Goal: Task Accomplishment & Management: Complete application form

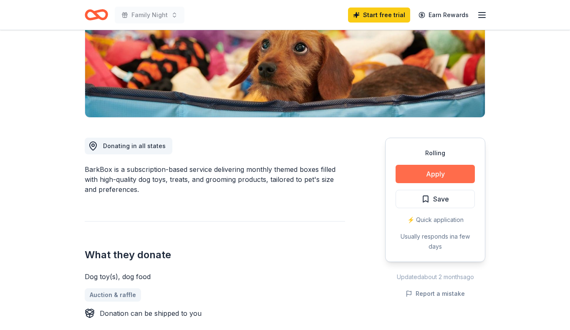
scroll to position [136, 0]
click at [434, 174] on button "Apply" at bounding box center [435, 174] width 79 height 18
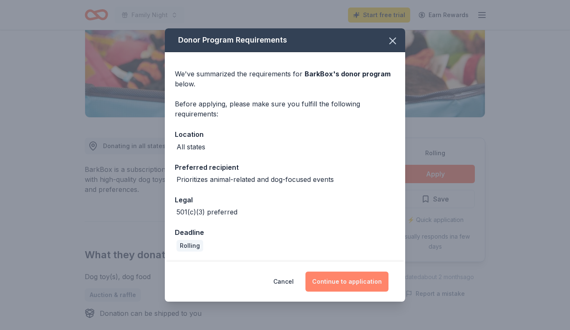
click at [345, 287] on button "Continue to application" at bounding box center [347, 282] width 83 height 20
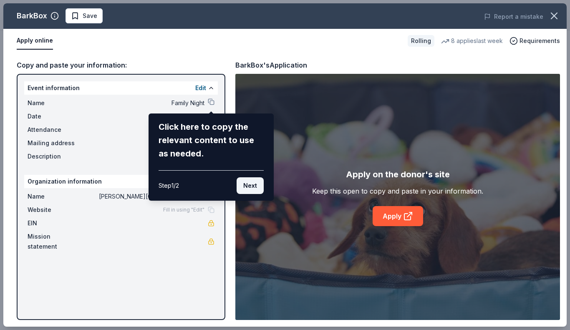
click at [259, 182] on button "Next" at bounding box center [250, 185] width 27 height 17
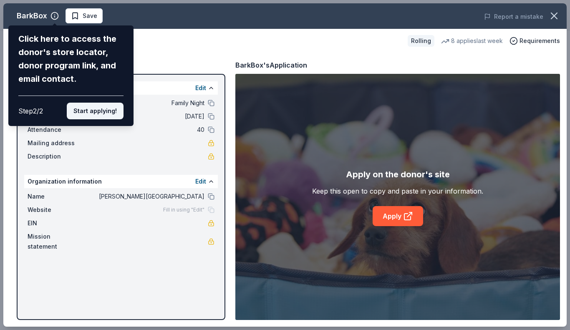
click at [109, 113] on button "Start applying!" at bounding box center [95, 111] width 57 height 17
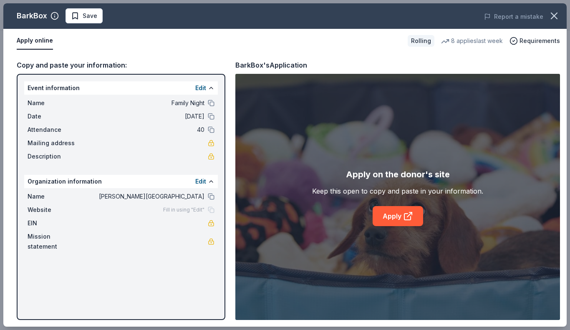
click at [397, 219] on div "BarkBox Save Report a mistake Apply online Rolling 8 applies last week Requirem…" at bounding box center [284, 164] width 563 height 323
click at [397, 219] on link "Apply" at bounding box center [398, 216] width 51 height 20
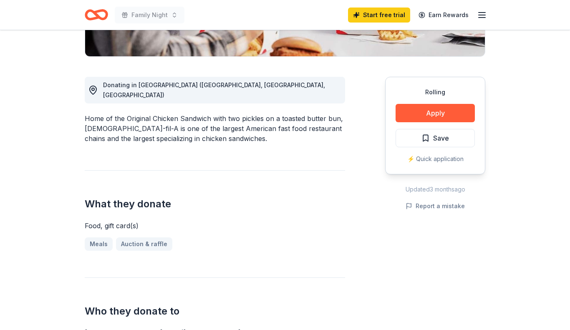
scroll to position [223, 0]
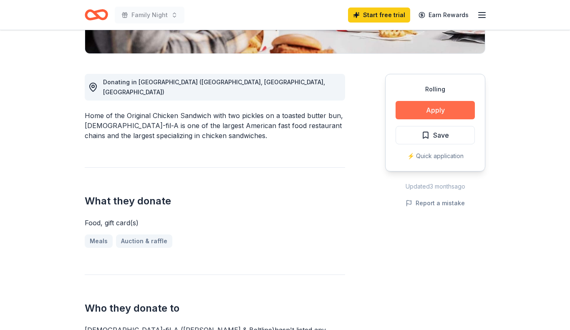
click at [418, 101] on button "Apply" at bounding box center [435, 110] width 79 height 18
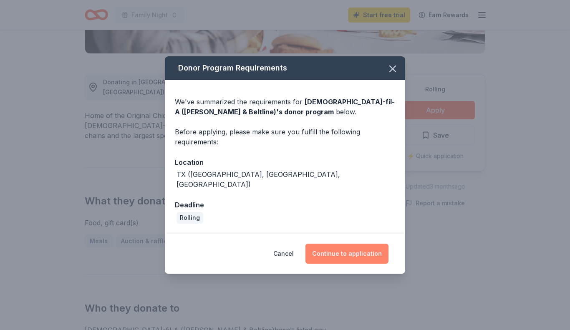
click at [352, 253] on button "Continue to application" at bounding box center [347, 254] width 83 height 20
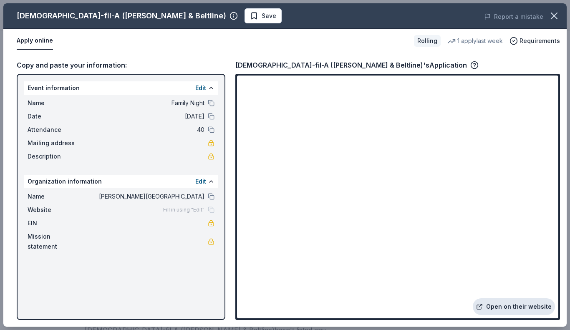
click at [512, 304] on link "Open on their website" at bounding box center [514, 306] width 82 height 17
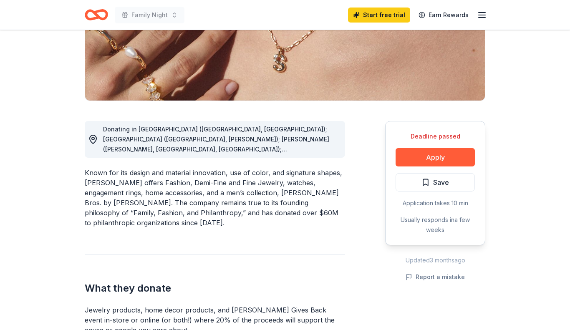
scroll to position [159, 0]
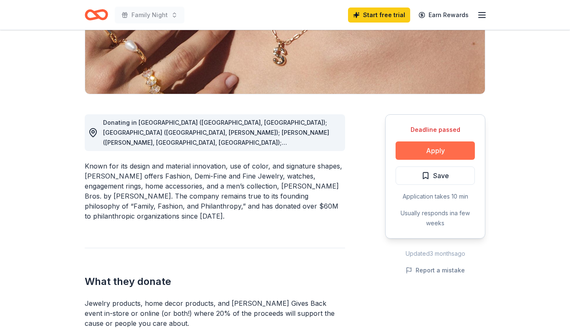
click at [440, 154] on button "Apply" at bounding box center [435, 150] width 79 height 18
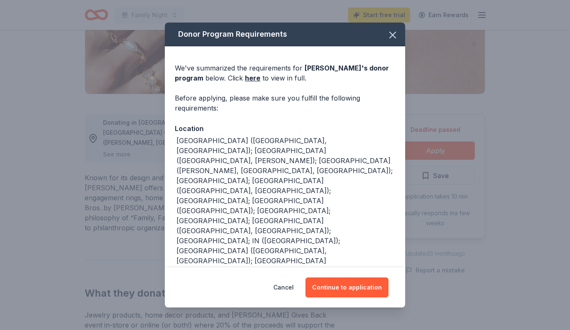
scroll to position [80, 0]
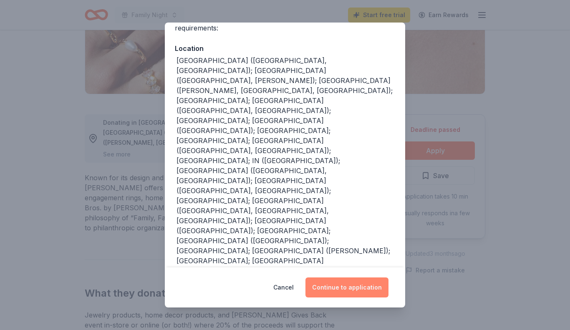
click at [361, 291] on button "Continue to application" at bounding box center [347, 288] width 83 height 20
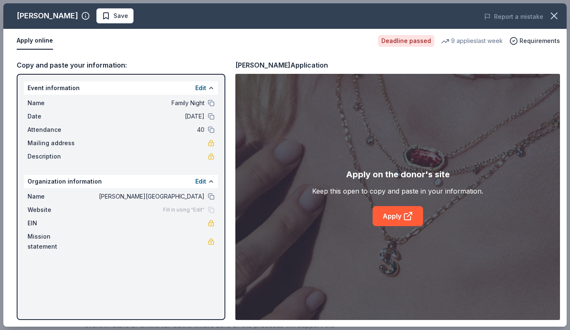
click at [205, 115] on div "Date 10/06/25" at bounding box center [121, 116] width 187 height 10
click at [212, 117] on button at bounding box center [211, 116] width 7 height 7
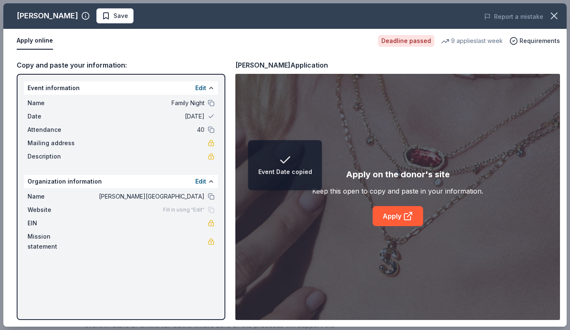
click at [199, 117] on span "[DATE]" at bounding box center [143, 116] width 121 height 10
click at [202, 83] on button "Edit" at bounding box center [200, 88] width 11 height 10
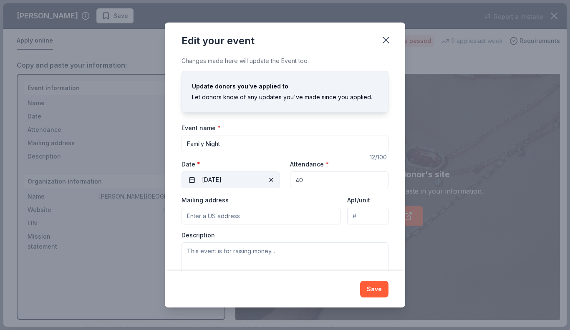
click at [239, 180] on button "10/06/2025" at bounding box center [231, 180] width 99 height 17
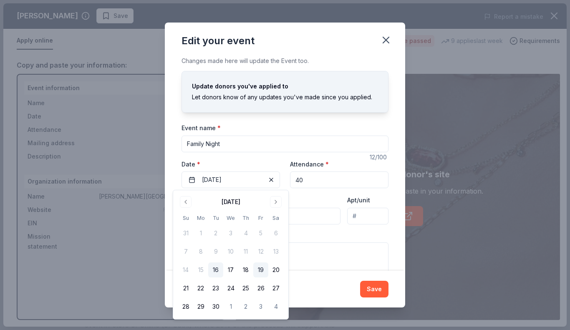
click at [260, 271] on button "19" at bounding box center [260, 270] width 15 height 15
click at [374, 292] on button "Save" at bounding box center [374, 289] width 28 height 17
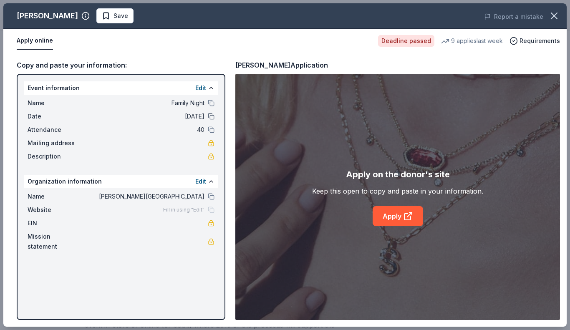
click at [208, 116] on button at bounding box center [211, 116] width 7 height 7
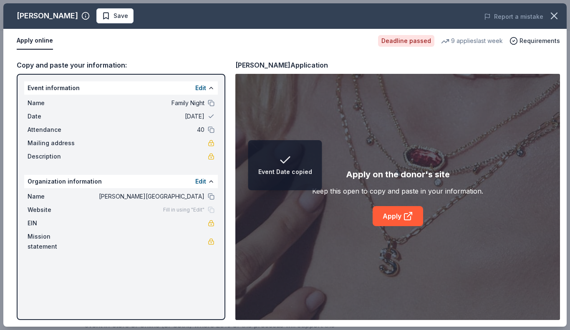
click at [188, 117] on span "09/19/25" at bounding box center [143, 116] width 121 height 10
click at [202, 87] on button "Edit" at bounding box center [200, 88] width 11 height 10
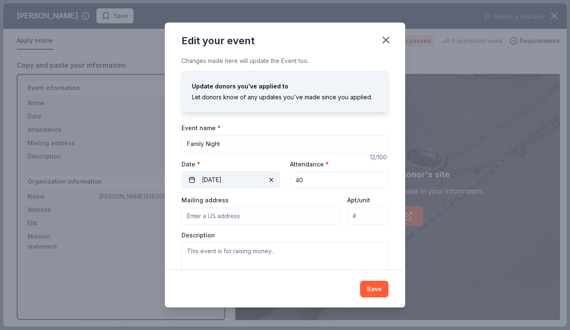
click at [269, 181] on span "button" at bounding box center [271, 180] width 10 height 10
click at [220, 179] on span "Pick a date" at bounding box center [217, 180] width 31 height 10
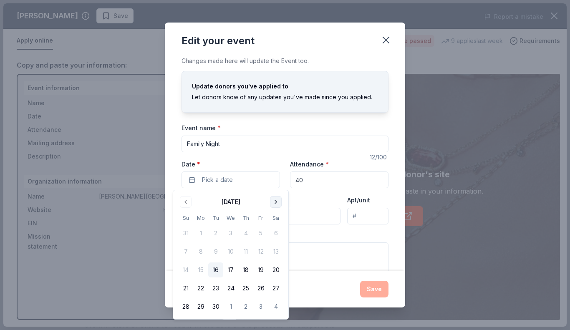
click at [277, 203] on button "Go to next month" at bounding box center [276, 202] width 12 height 12
click at [200, 253] on button "6" at bounding box center [200, 251] width 15 height 15
click at [373, 287] on button "Save" at bounding box center [374, 289] width 28 height 17
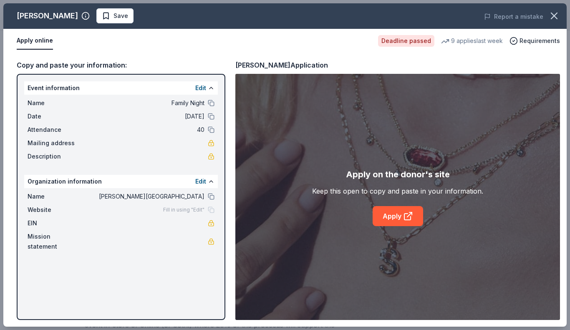
click at [373, 287] on div "Apply on the donor's site Keep this open to copy and paste in your information.…" at bounding box center [397, 197] width 325 height 246
click at [398, 217] on link "Apply" at bounding box center [398, 216] width 51 height 20
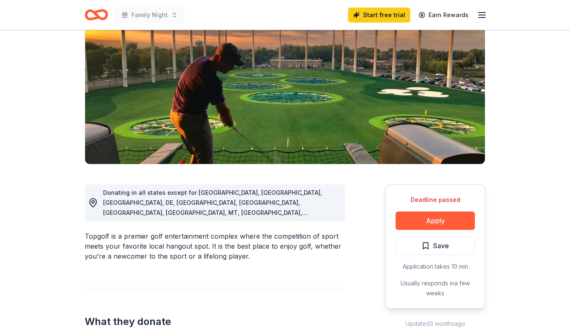
scroll to position [91, 0]
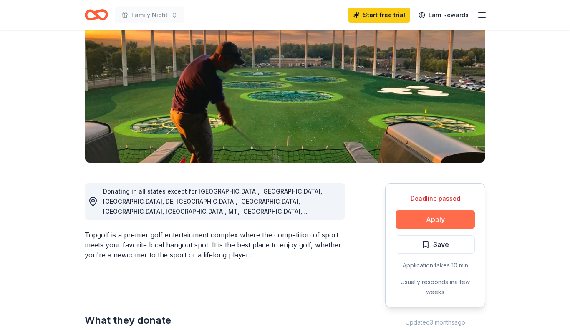
click at [437, 220] on button "Apply" at bounding box center [435, 219] width 79 height 18
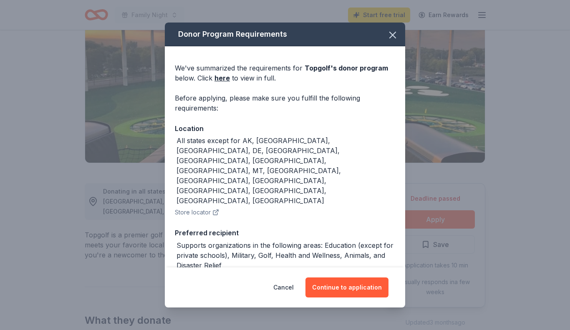
scroll to position [83, 0]
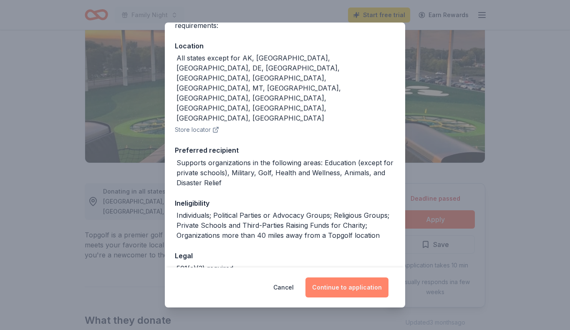
click at [354, 284] on button "Continue to application" at bounding box center [347, 288] width 83 height 20
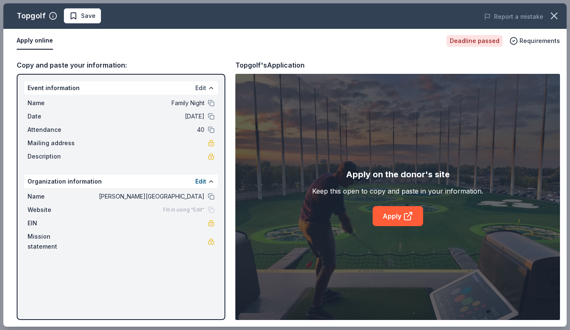
click at [197, 86] on button "Edit" at bounding box center [200, 88] width 11 height 10
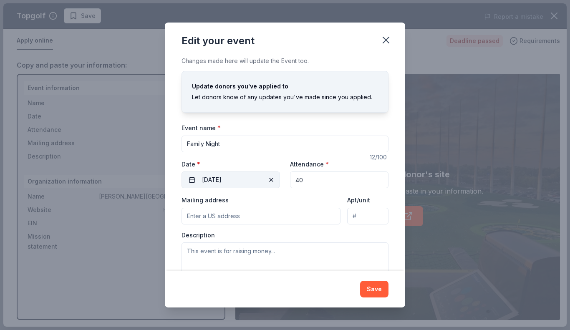
click at [225, 179] on button "10/06/2025" at bounding box center [231, 180] width 99 height 17
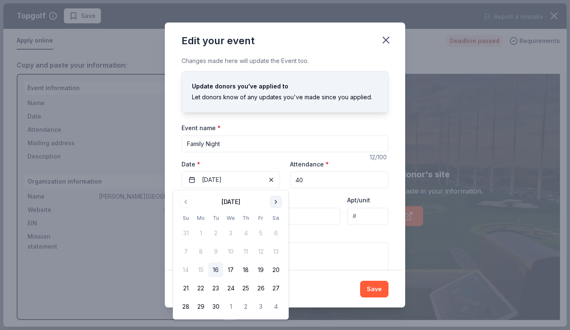
click at [275, 199] on button "Go to next month" at bounding box center [276, 202] width 12 height 12
click at [233, 271] on button "15" at bounding box center [230, 270] width 15 height 15
click at [383, 288] on button "Save" at bounding box center [374, 289] width 28 height 17
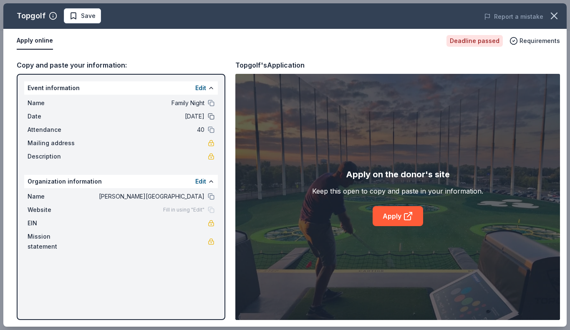
click at [211, 117] on button at bounding box center [211, 116] width 7 height 7
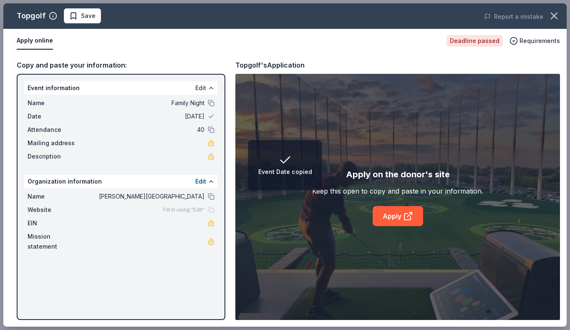
click at [200, 87] on button "Edit" at bounding box center [200, 88] width 11 height 10
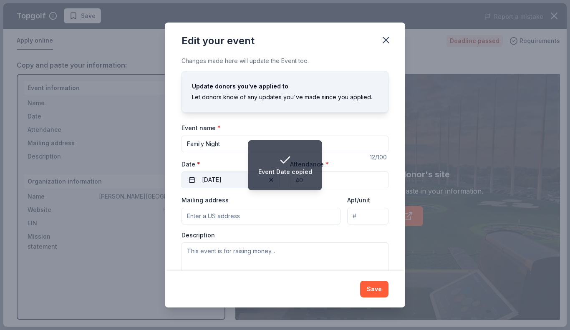
click at [212, 173] on button "10/15/2025" at bounding box center [231, 180] width 99 height 17
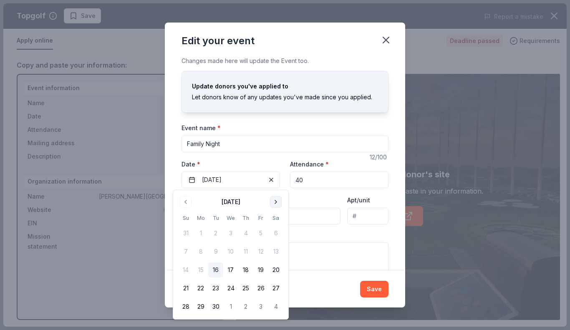
click at [277, 202] on button "Go to next month" at bounding box center [276, 202] width 12 height 12
click at [244, 272] on button "16" at bounding box center [245, 270] width 15 height 15
click at [378, 288] on button "Save" at bounding box center [374, 289] width 28 height 17
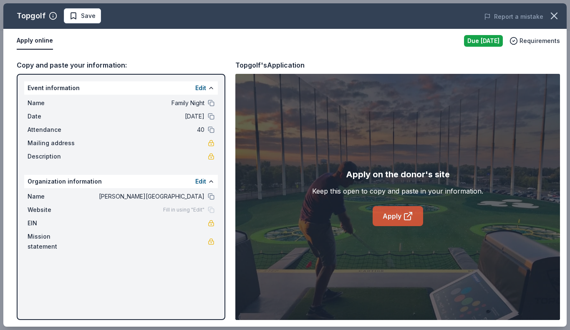
click at [397, 208] on link "Apply" at bounding box center [398, 216] width 51 height 20
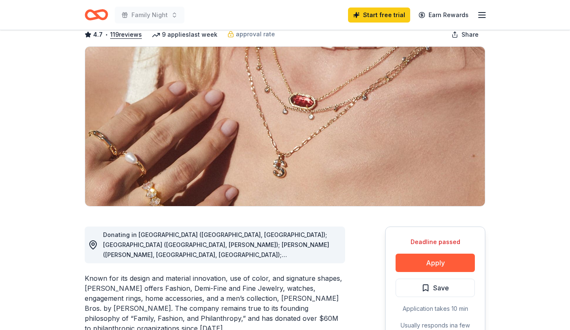
scroll to position [48, 0]
click at [452, 263] on button "Apply" at bounding box center [435, 262] width 79 height 18
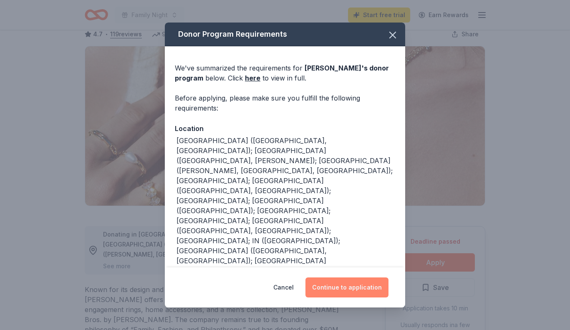
click at [342, 292] on button "Continue to application" at bounding box center [347, 288] width 83 height 20
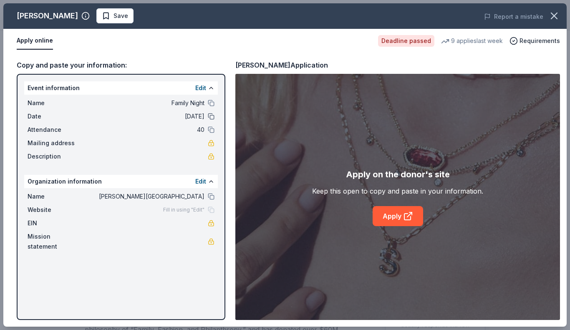
click at [210, 116] on button at bounding box center [211, 116] width 7 height 7
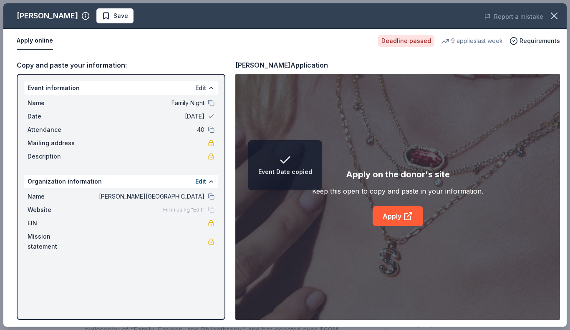
click at [202, 87] on button "Edit" at bounding box center [200, 88] width 11 height 10
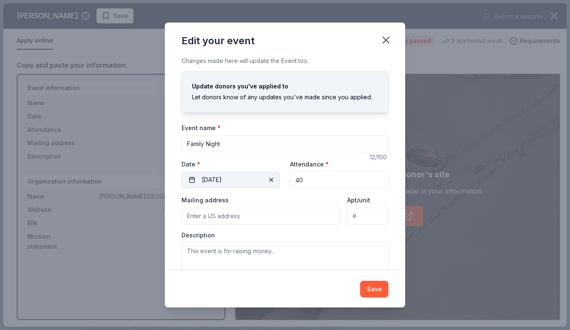
click at [213, 178] on button "[DATE]" at bounding box center [231, 180] width 99 height 17
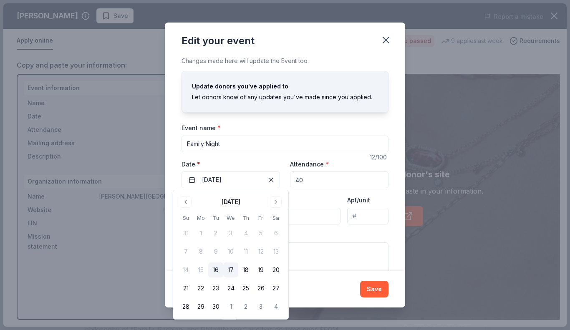
click at [230, 271] on button "17" at bounding box center [230, 270] width 15 height 15
click at [344, 278] on div "Save" at bounding box center [285, 289] width 240 height 37
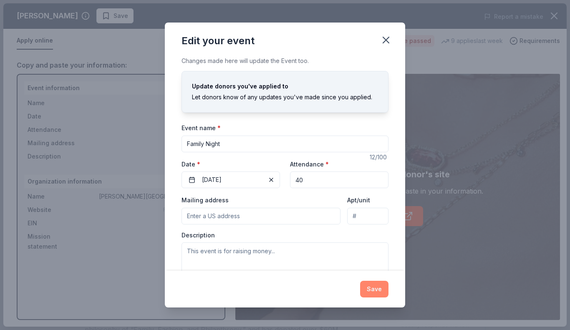
click at [372, 291] on button "Save" at bounding box center [374, 289] width 28 height 17
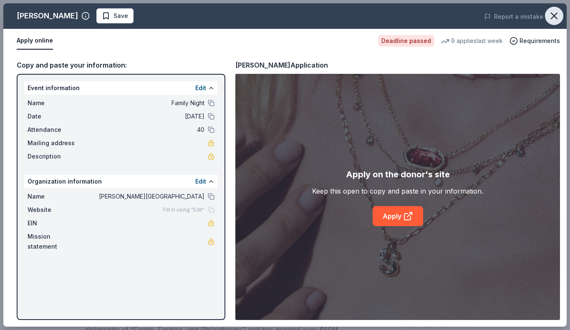
click at [550, 18] on icon "button" at bounding box center [554, 16] width 12 height 12
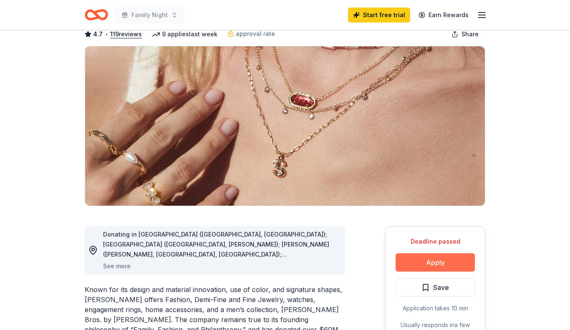
click at [421, 262] on button "Apply" at bounding box center [435, 262] width 79 height 18
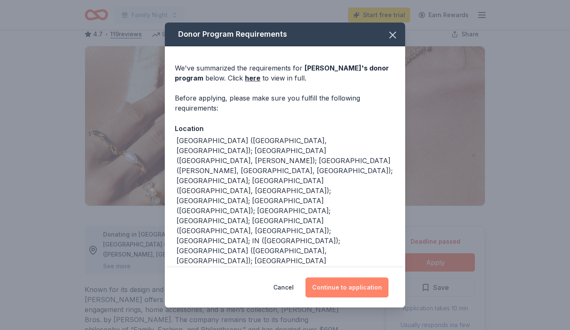
click at [333, 280] on button "Continue to application" at bounding box center [347, 288] width 83 height 20
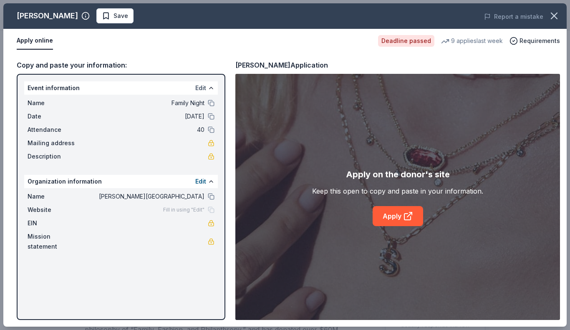
click at [199, 87] on button "Edit" at bounding box center [200, 88] width 11 height 10
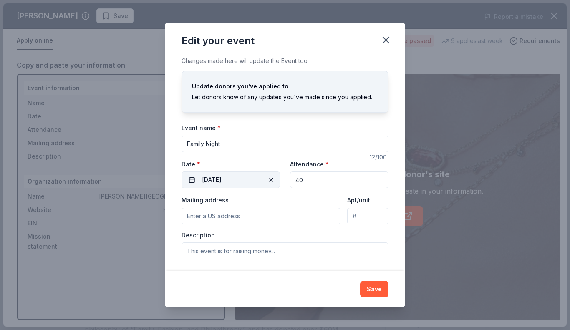
click at [269, 179] on span "button" at bounding box center [271, 180] width 10 height 10
click at [190, 177] on button "Pick a date" at bounding box center [231, 180] width 99 height 17
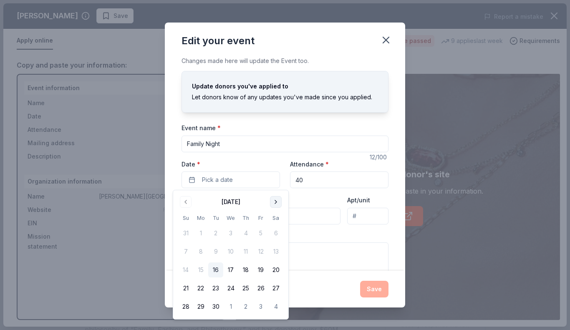
click at [273, 203] on button "Go to next month" at bounding box center [276, 202] width 12 height 12
click at [246, 269] on button "16" at bounding box center [245, 270] width 15 height 15
click at [380, 286] on button "Save" at bounding box center [374, 289] width 28 height 17
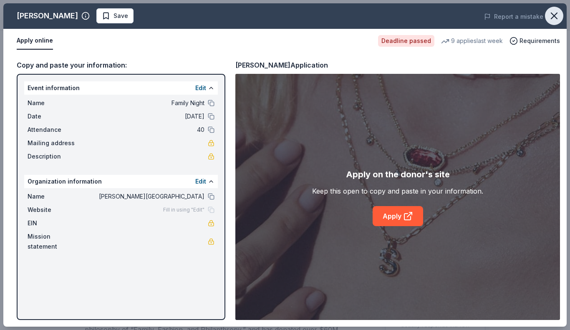
click at [553, 18] on icon "button" at bounding box center [554, 16] width 6 height 6
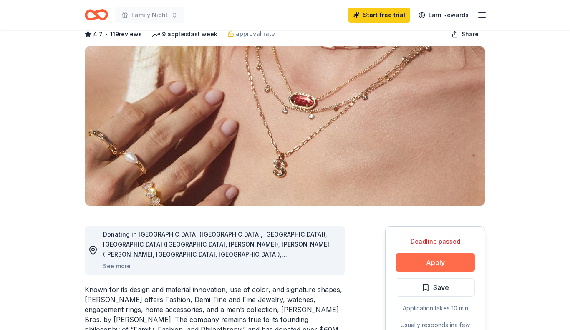
click at [437, 259] on button "Apply" at bounding box center [435, 262] width 79 height 18
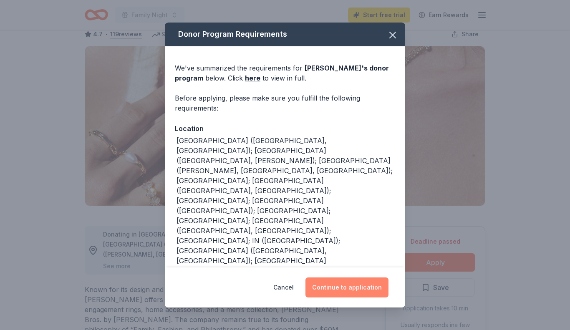
click at [368, 284] on button "Continue to application" at bounding box center [347, 288] width 83 height 20
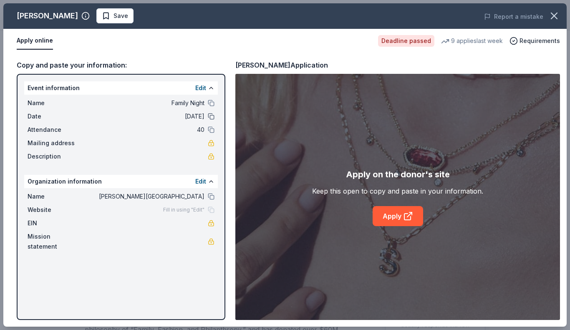
click at [210, 116] on button at bounding box center [211, 116] width 7 height 7
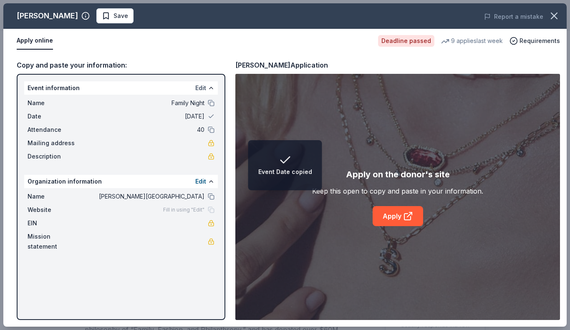
click at [201, 91] on button "Edit" at bounding box center [200, 88] width 11 height 10
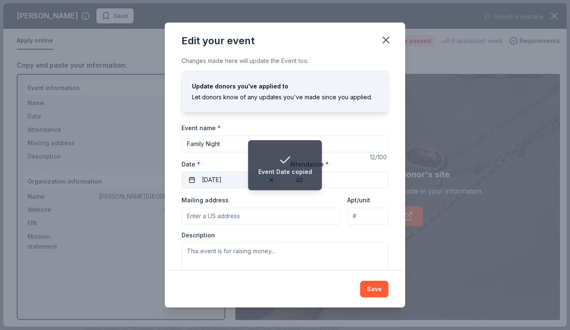
click at [209, 179] on button "10/16/2025" at bounding box center [231, 180] width 99 height 17
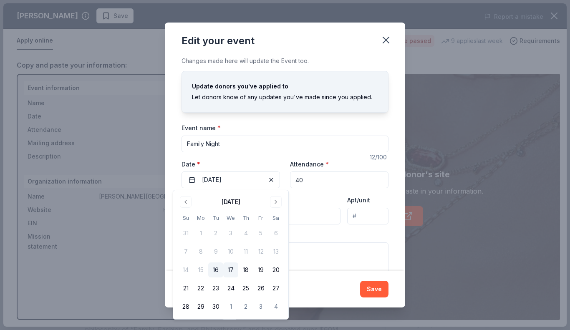
click at [232, 268] on button "17" at bounding box center [230, 270] width 15 height 15
click at [273, 206] on button "Go to next month" at bounding box center [276, 202] width 12 height 12
click at [258, 269] on button "17" at bounding box center [260, 270] width 15 height 15
click at [379, 293] on button "Save" at bounding box center [374, 289] width 28 height 17
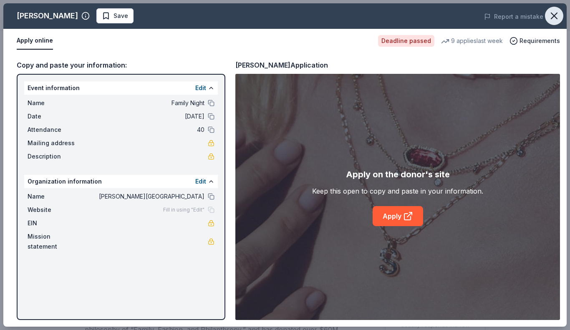
click at [551, 18] on icon "button" at bounding box center [554, 16] width 12 height 12
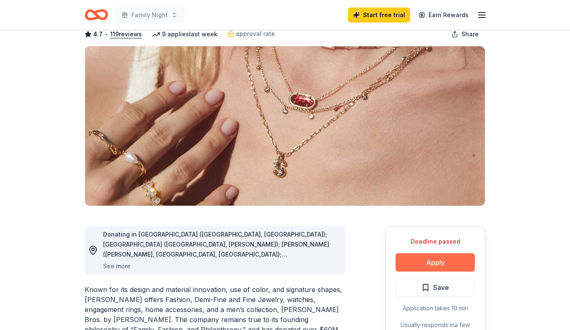
click at [423, 259] on button "Apply" at bounding box center [435, 262] width 79 height 18
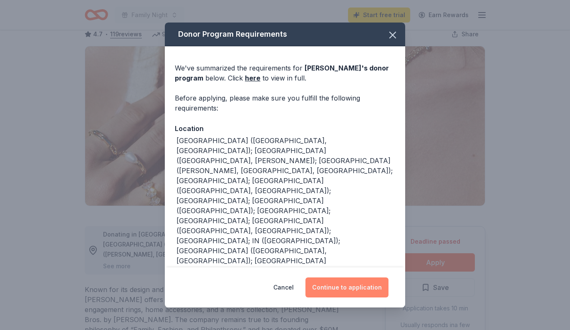
click at [362, 286] on button "Continue to application" at bounding box center [347, 288] width 83 height 20
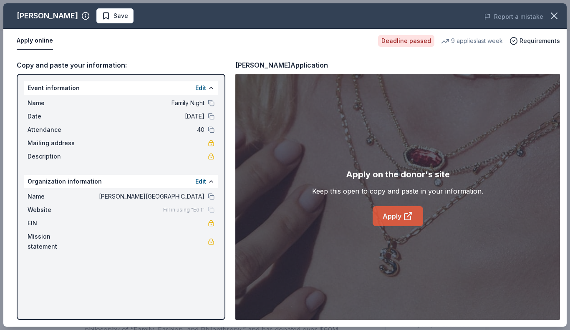
click at [398, 212] on link "Apply" at bounding box center [398, 216] width 51 height 20
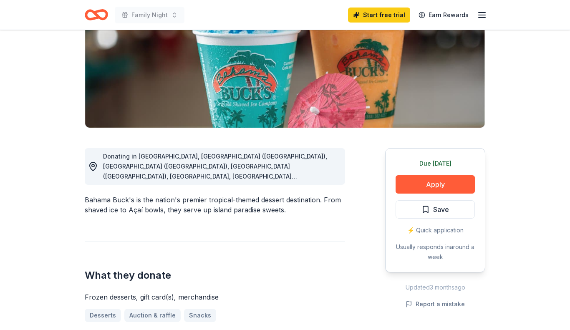
scroll to position [127, 0]
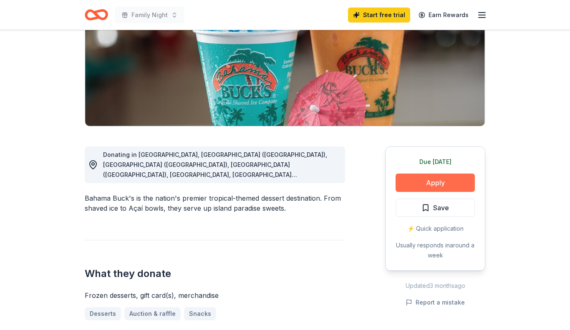
click at [435, 180] on button "Apply" at bounding box center [435, 183] width 79 height 18
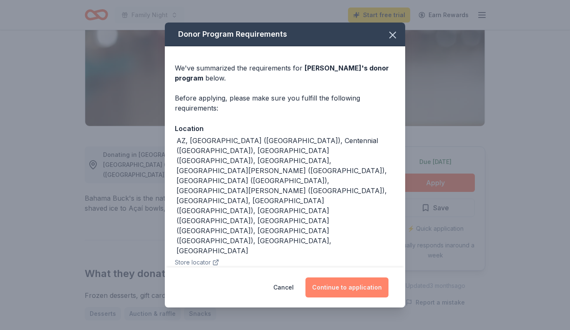
click at [357, 278] on button "Continue to application" at bounding box center [347, 288] width 83 height 20
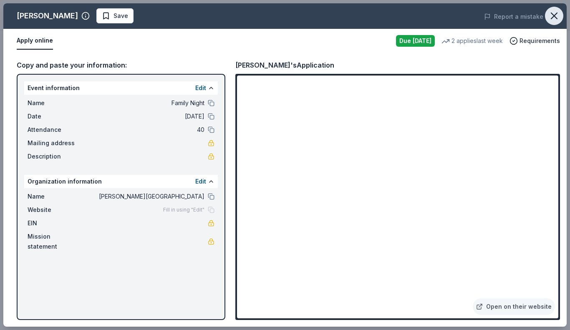
click at [553, 15] on icon "button" at bounding box center [554, 16] width 12 height 12
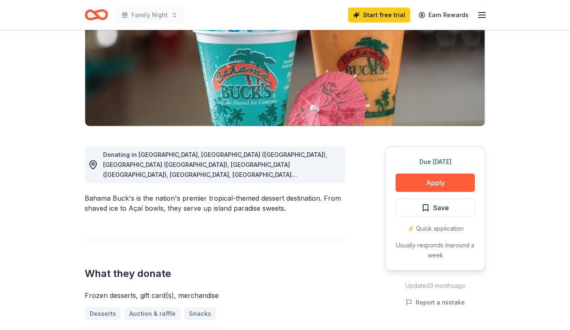
scroll to position [0, 0]
